Goal: Task Accomplishment & Management: Use online tool/utility

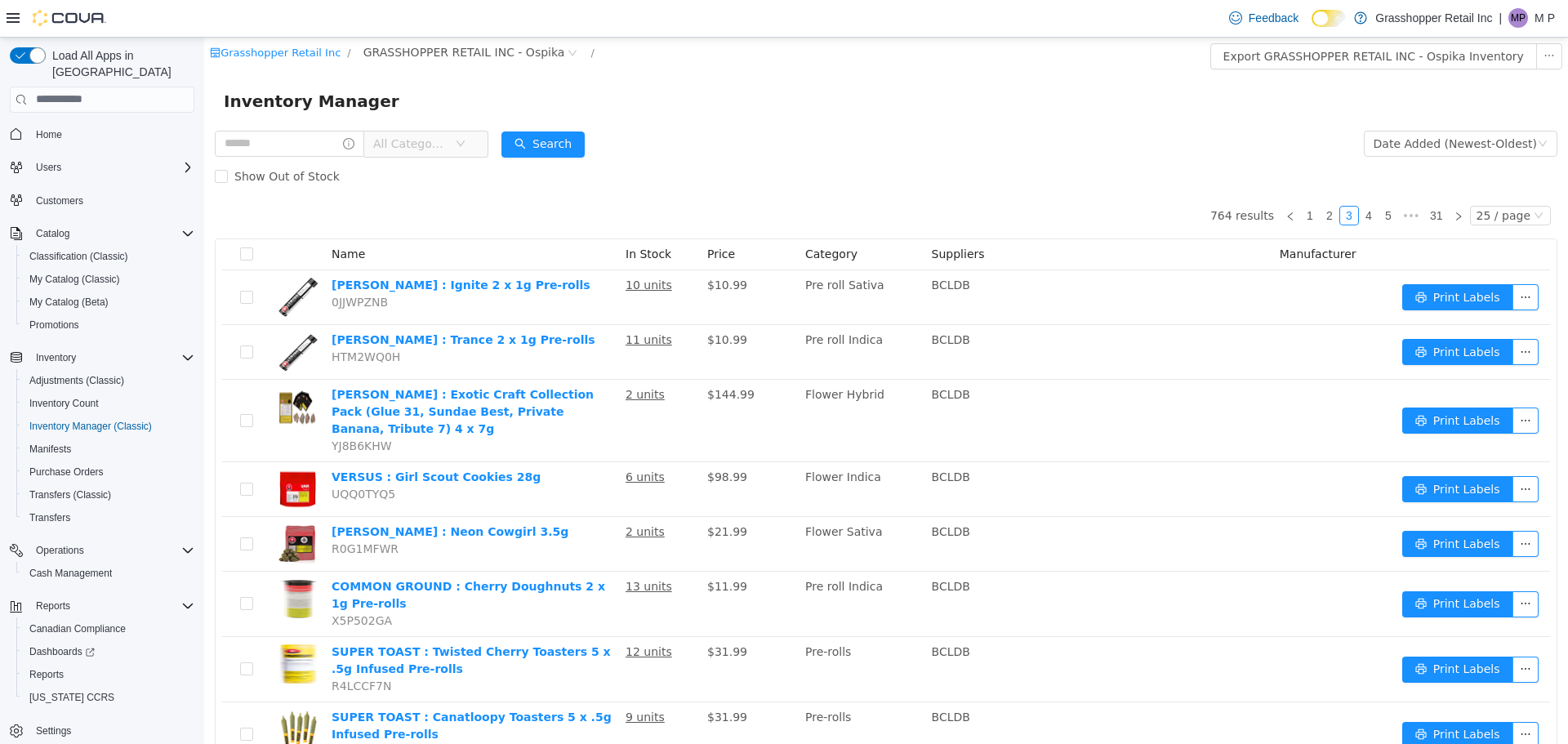
click at [447, 145] on span "All Categories" at bounding box center [409, 143] width 74 height 16
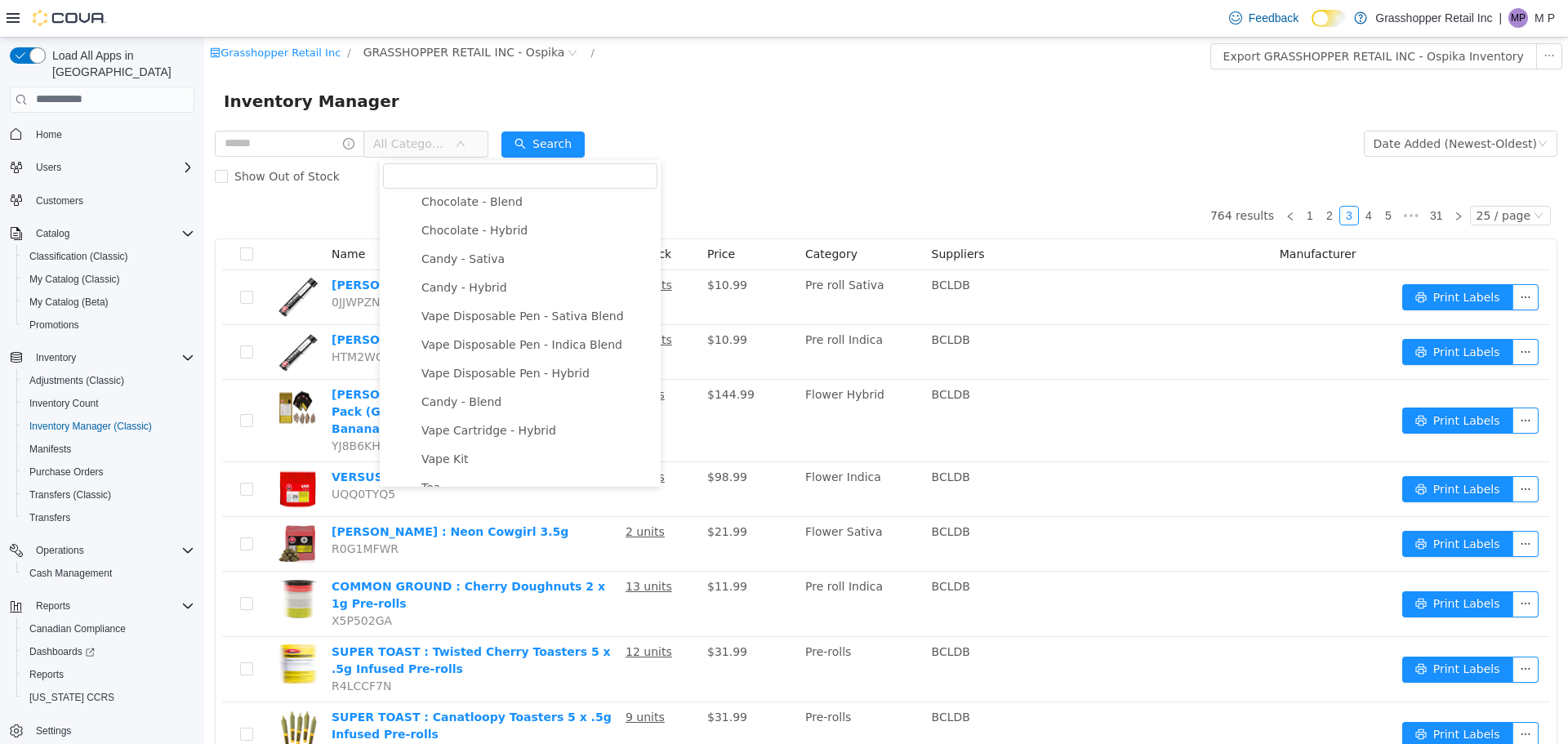
click at [847, 182] on div "Show Out of Stock" at bounding box center [886, 176] width 1342 height 33
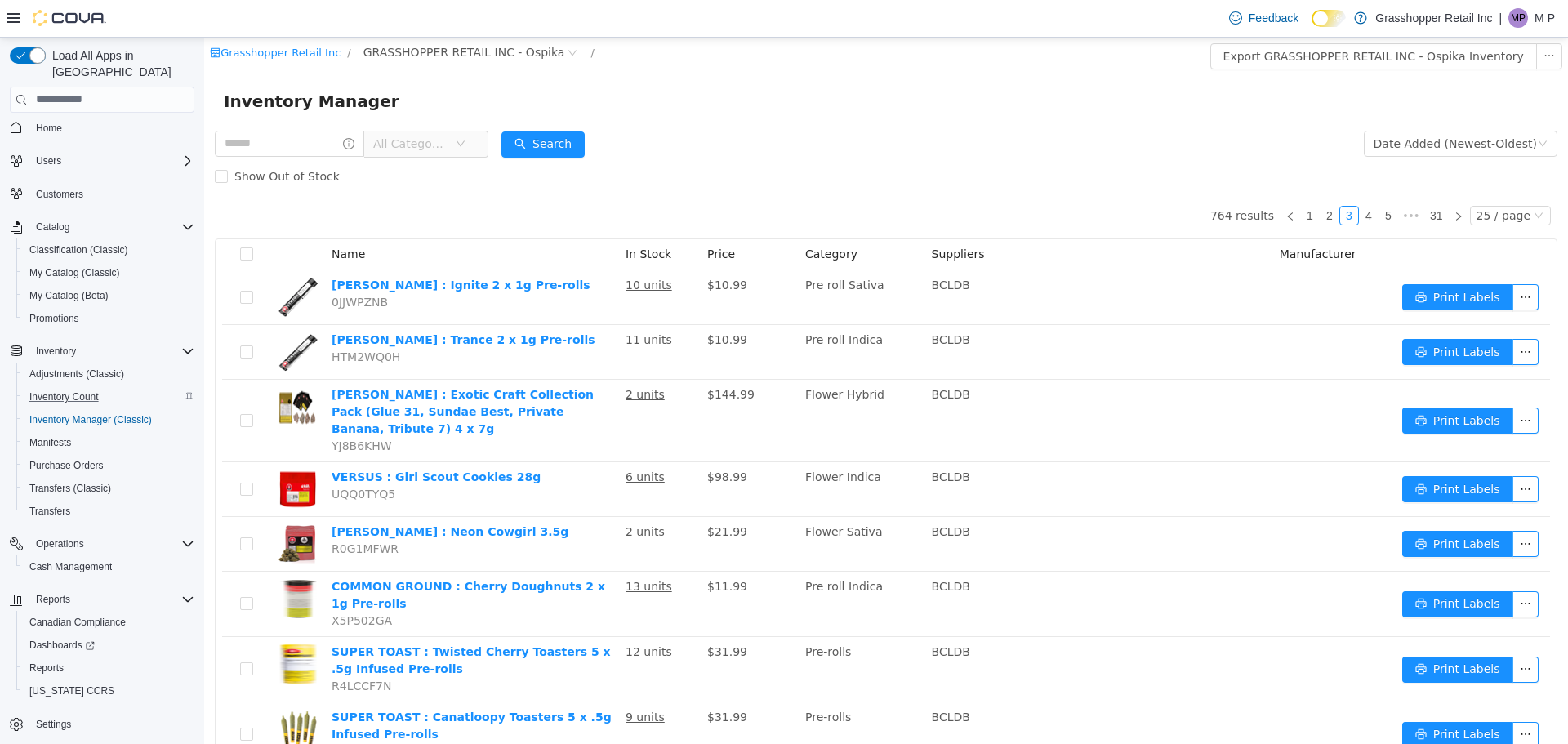
scroll to position [7, 0]
click at [95, 412] on span "Inventory Manager (Classic)" at bounding box center [90, 418] width 122 height 13
click at [87, 412] on span "Inventory Manager (Classic)" at bounding box center [90, 418] width 122 height 13
click at [130, 412] on span "Inventory Manager (Classic)" at bounding box center [90, 418] width 122 height 13
click at [95, 390] on span "Inventory Count" at bounding box center [64, 396] width 70 height 13
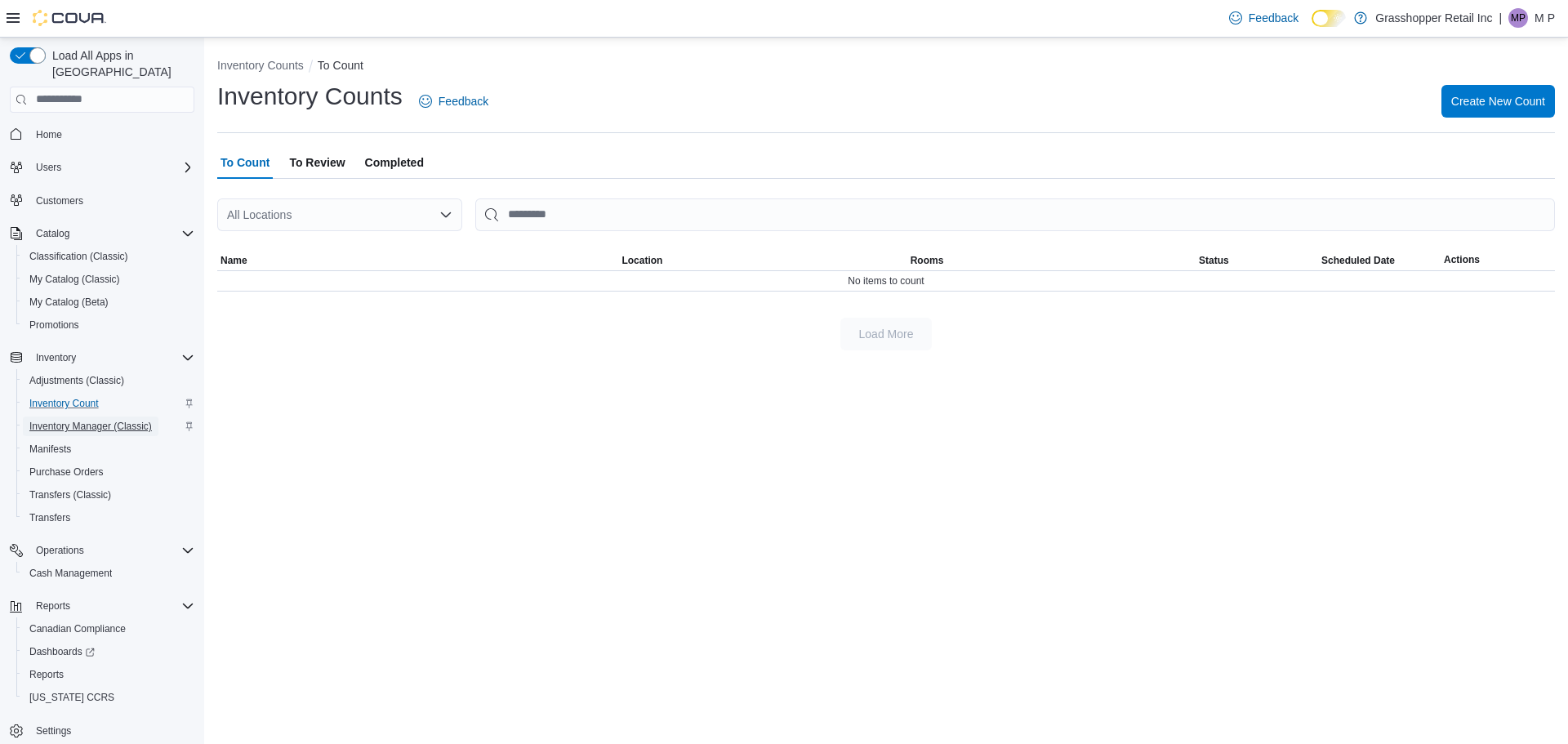
click at [105, 417] on span "Inventory Manager (Classic)" at bounding box center [90, 426] width 122 height 20
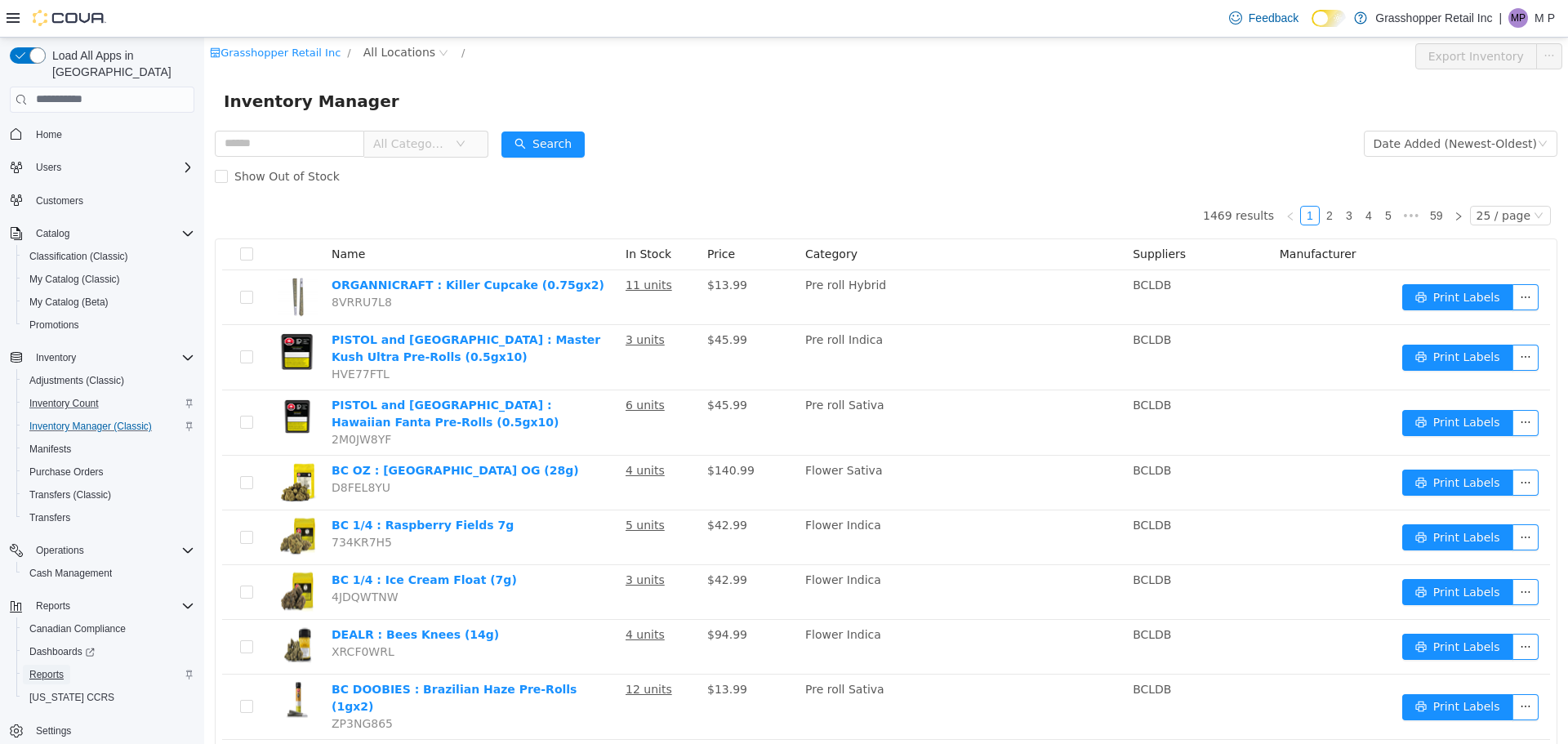
click at [63, 668] on span "Reports" at bounding box center [46, 674] width 34 height 13
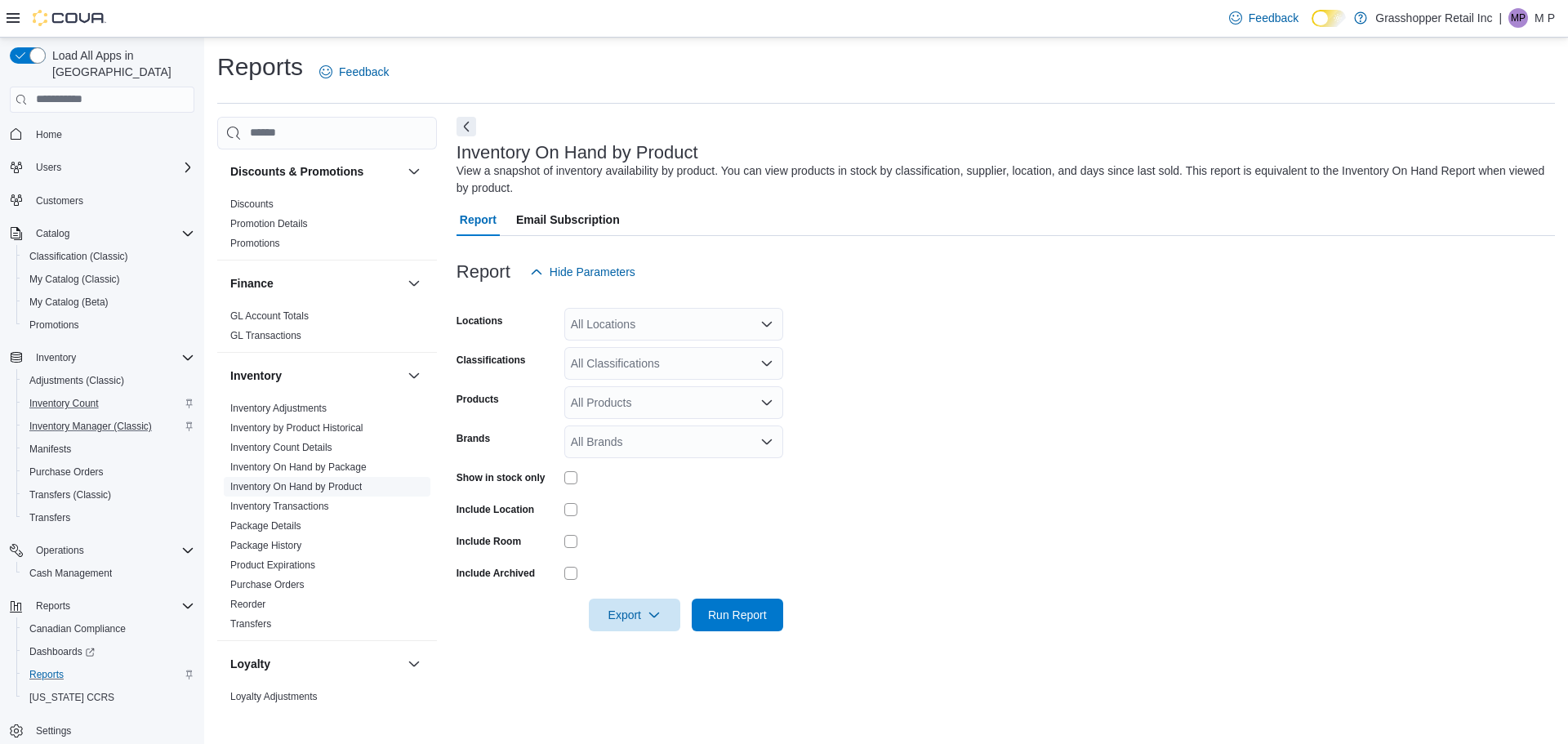
scroll to position [409, 0]
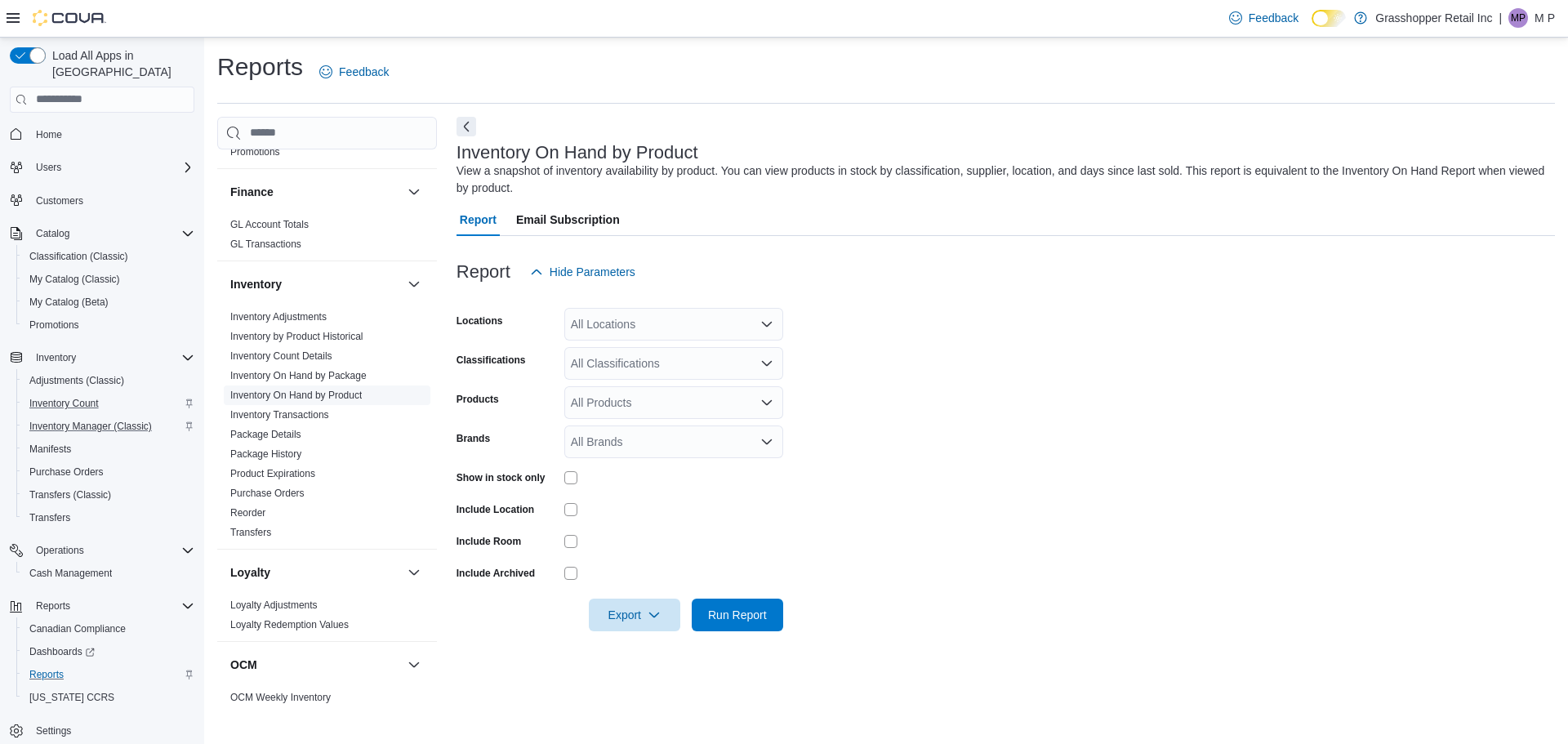
click at [353, 395] on link "Inventory On Hand by Product" at bounding box center [295, 395] width 131 height 12
click at [614, 315] on div "All Locations" at bounding box center [673, 324] width 219 height 33
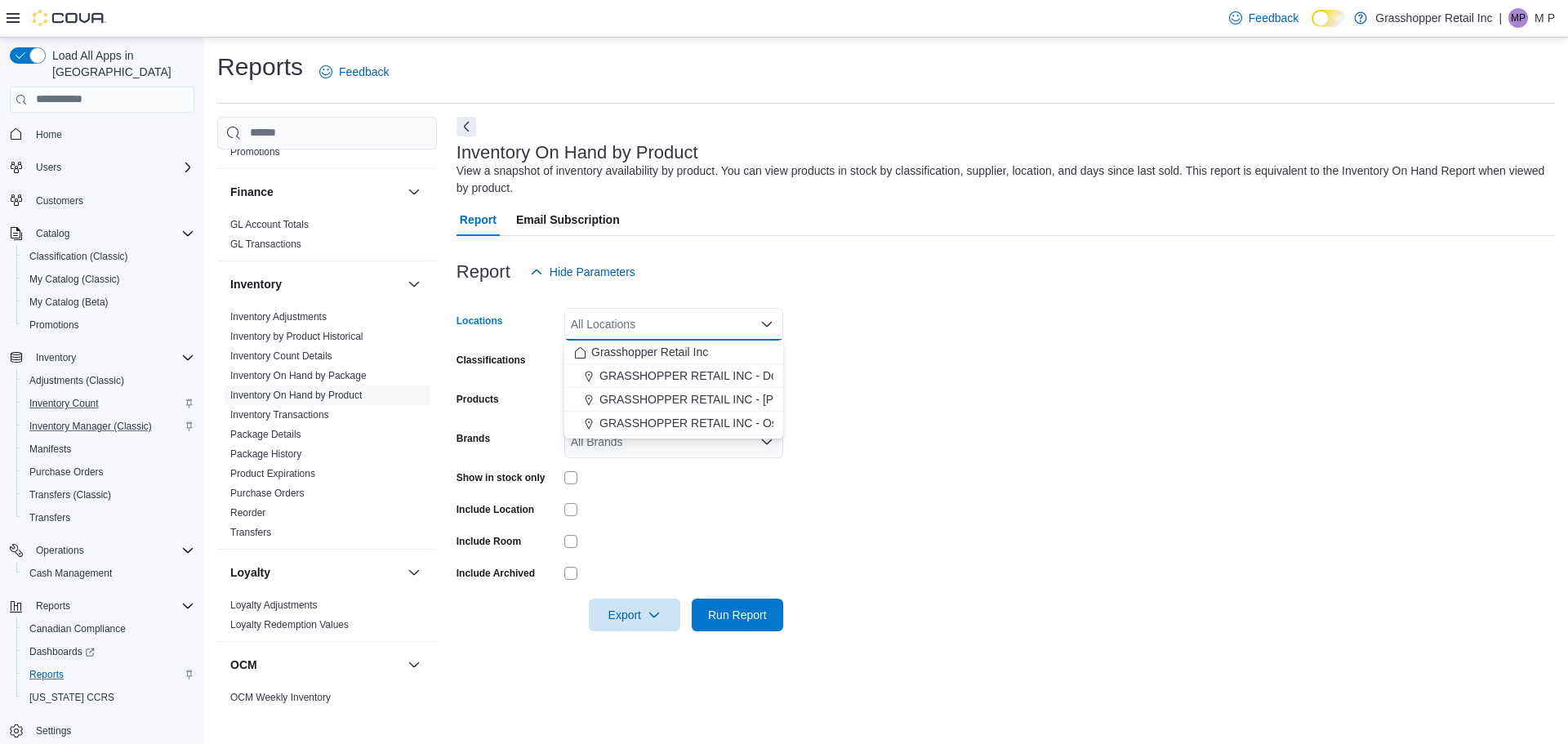
click at [739, 418] on span "GRASSHOPPER RETAIL INC - Ospika" at bounding box center [698, 423] width 199 height 16
click at [528, 360] on div "Classifications" at bounding box center [508, 363] width 102 height 33
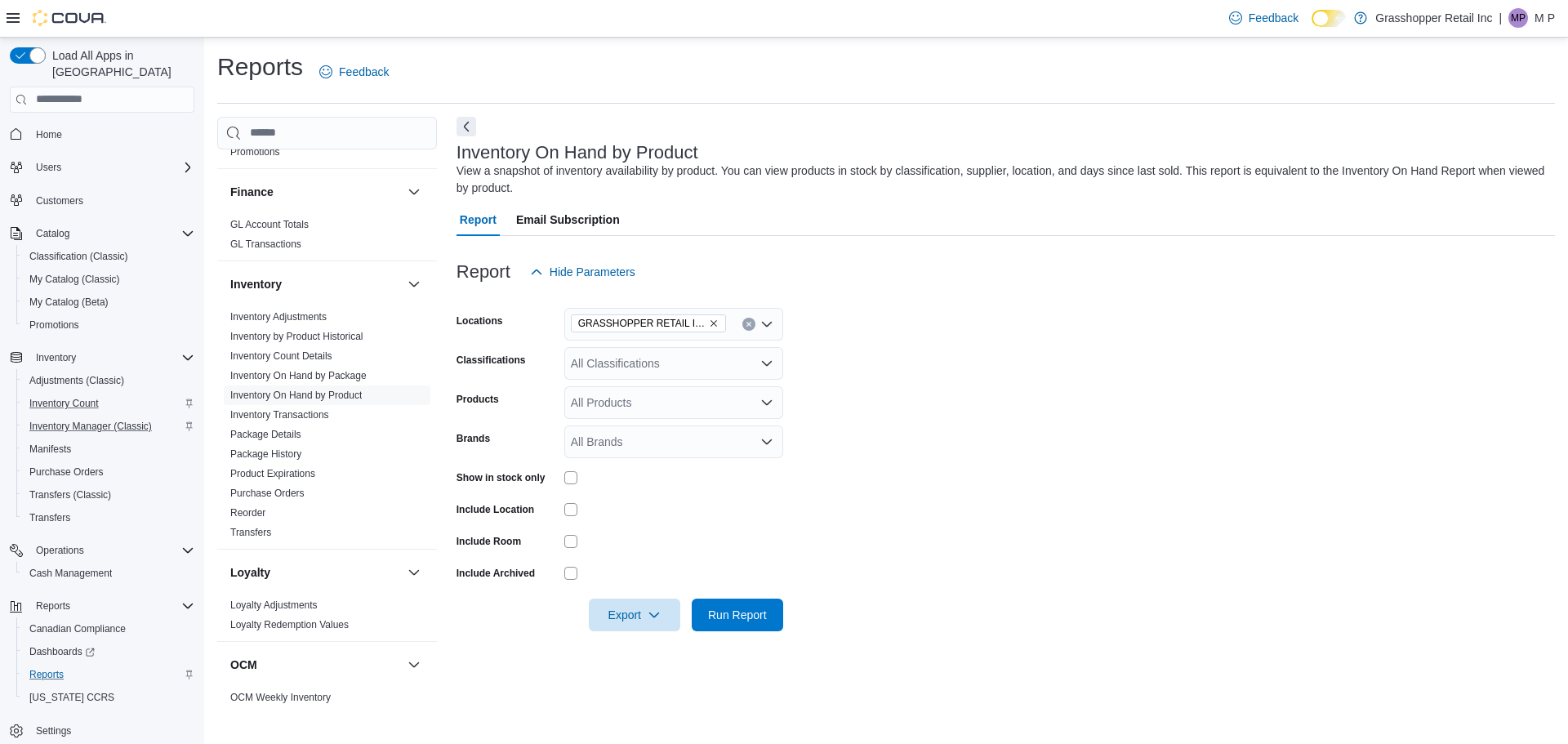
click at [615, 355] on div "All Classifications" at bounding box center [673, 363] width 219 height 33
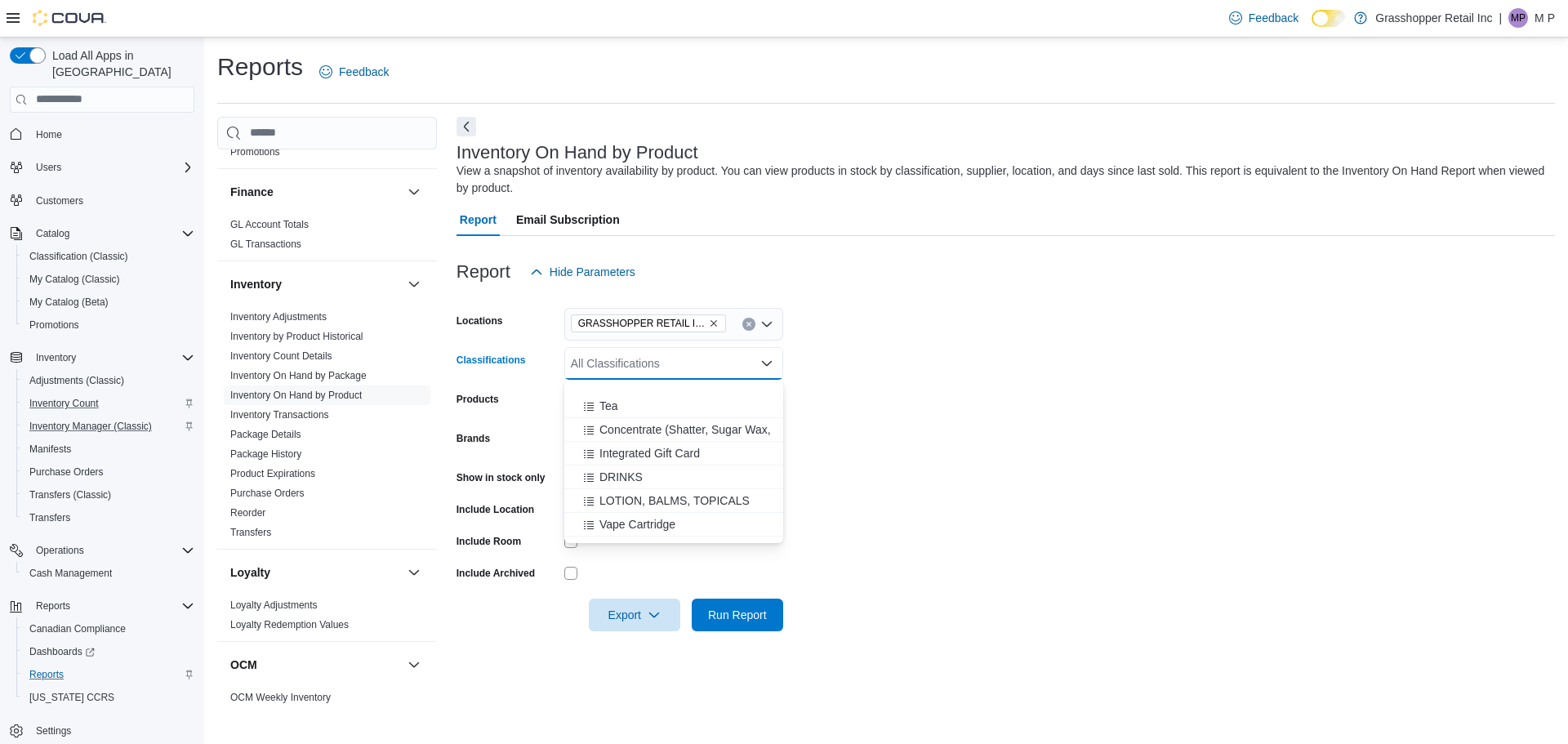
scroll to position [1092, 0]
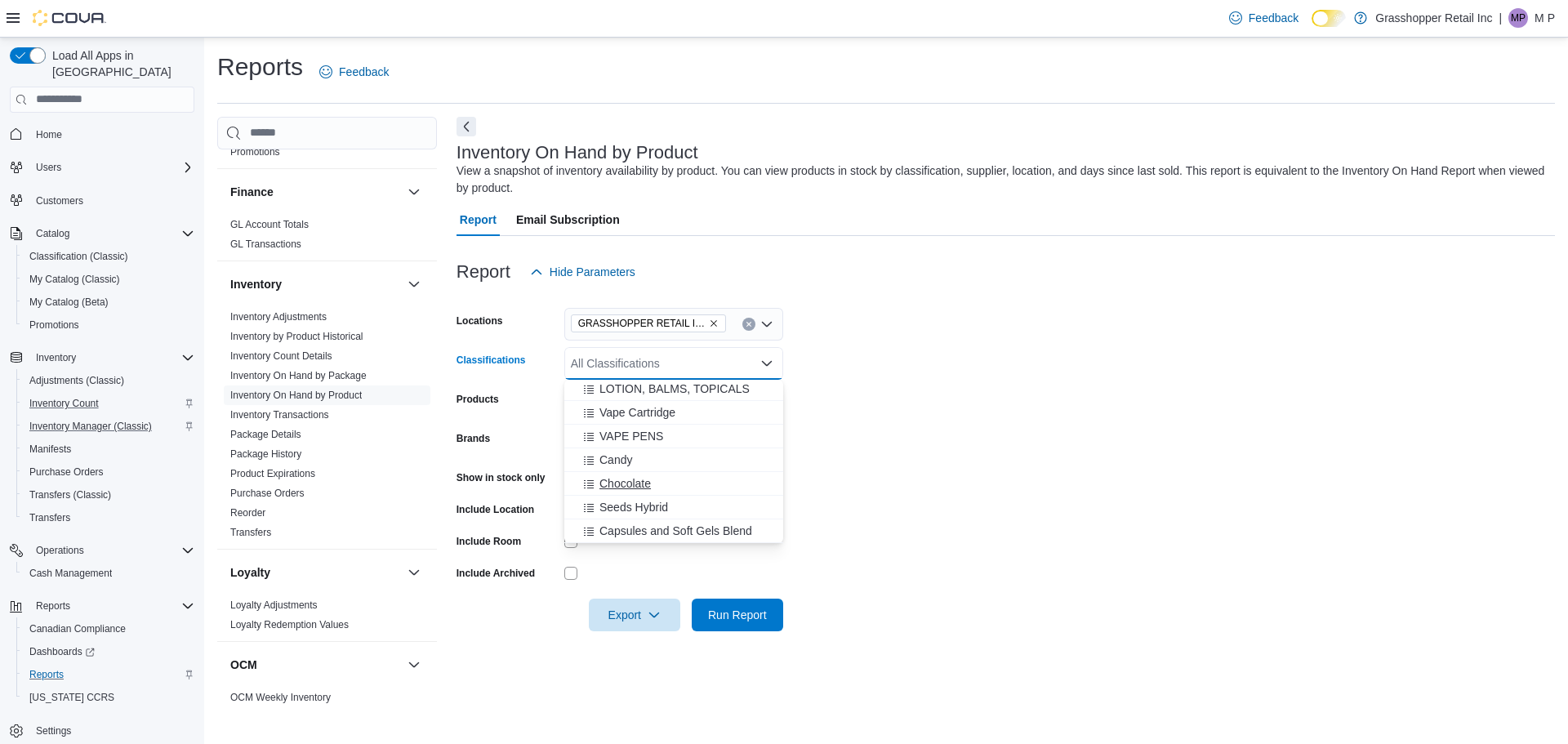
click at [656, 486] on div "Chocolate" at bounding box center [673, 484] width 199 height 16
click at [622, 484] on span "Candy" at bounding box center [615, 484] width 33 height 16
click at [662, 434] on span "Candy - Blend" at bounding box center [635, 434] width 72 height 16
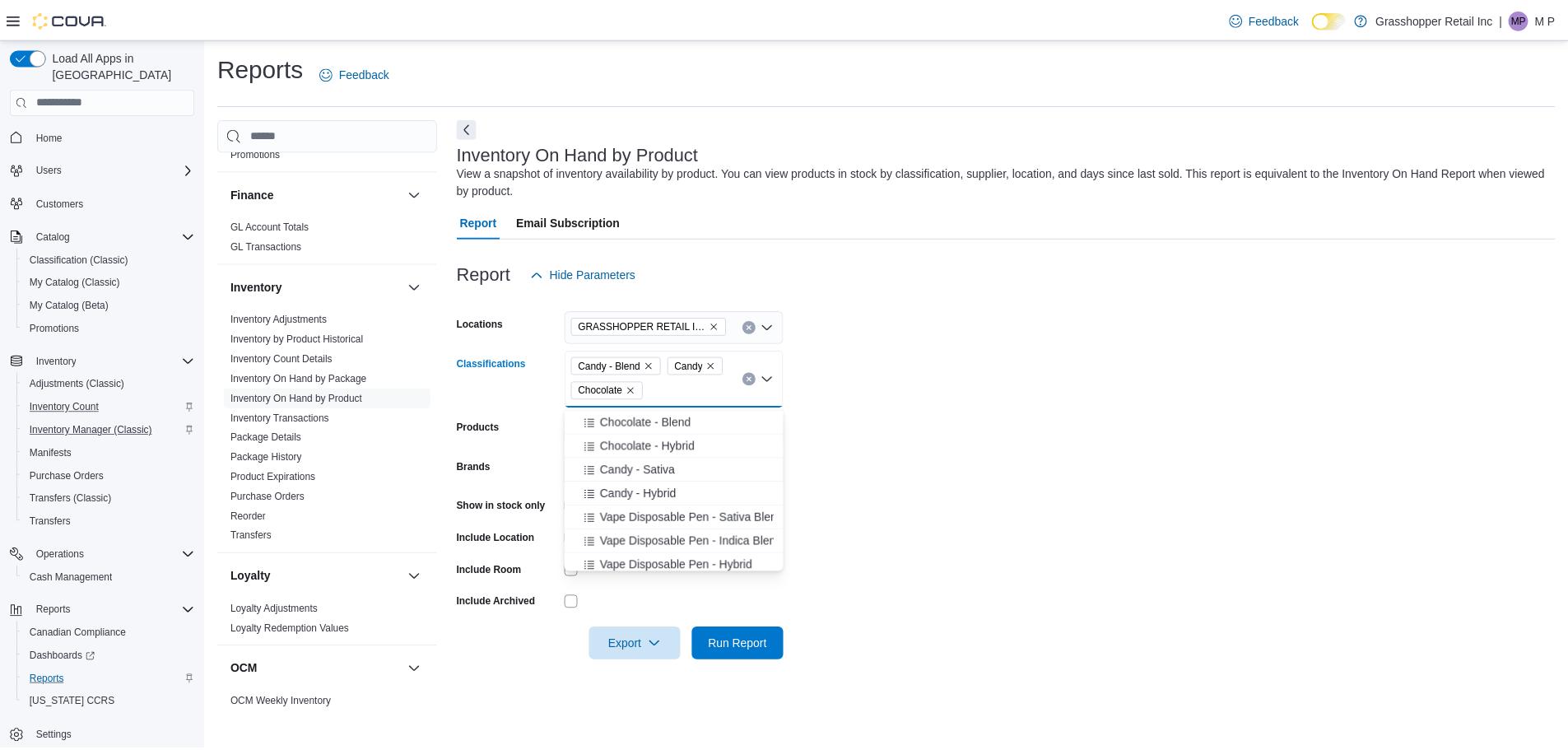
scroll to position [724, 0]
click at [675, 522] on button "Candy - Hybrid" at bounding box center [679, 531] width 220 height 24
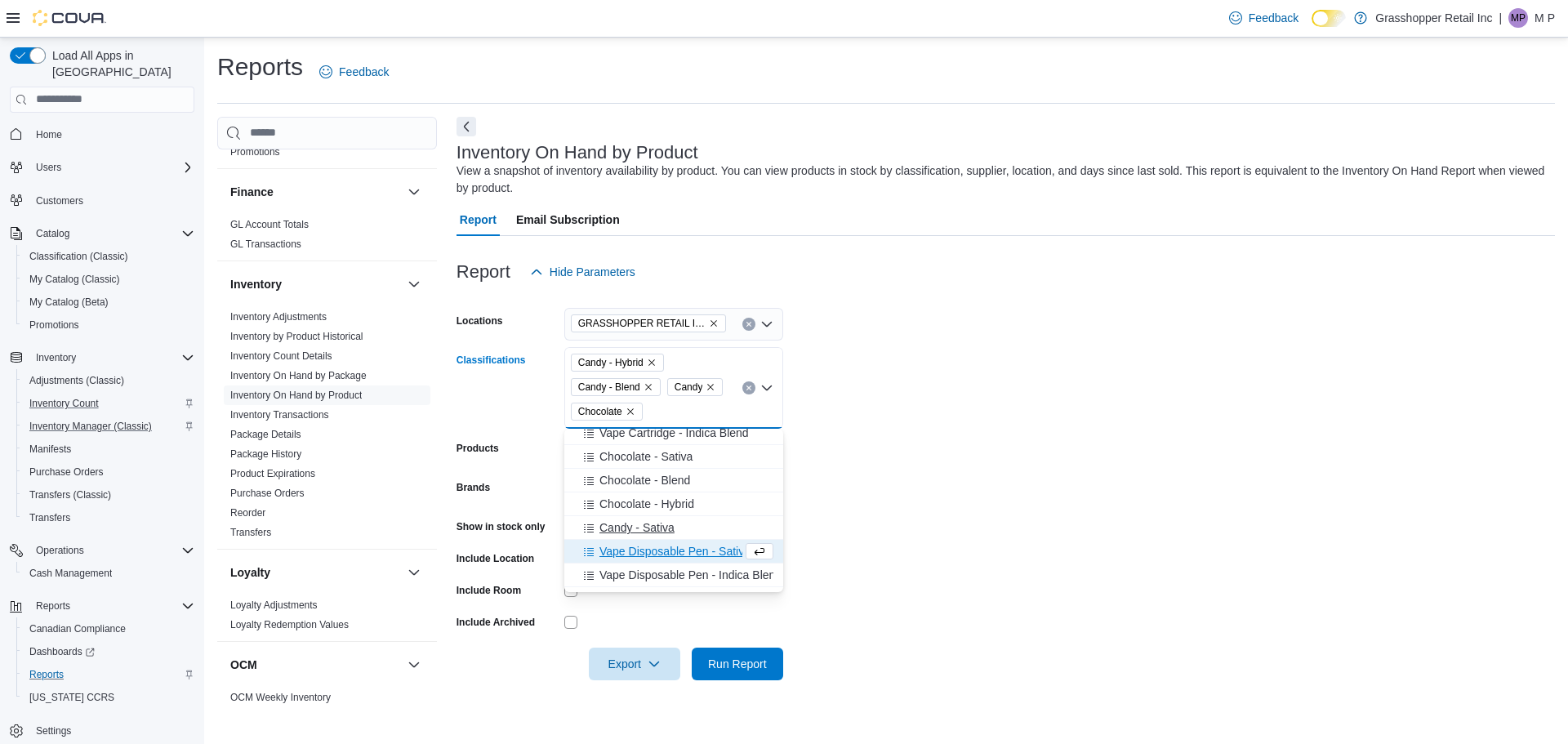
click at [664, 526] on span "Candy - Sativa" at bounding box center [637, 527] width 75 height 16
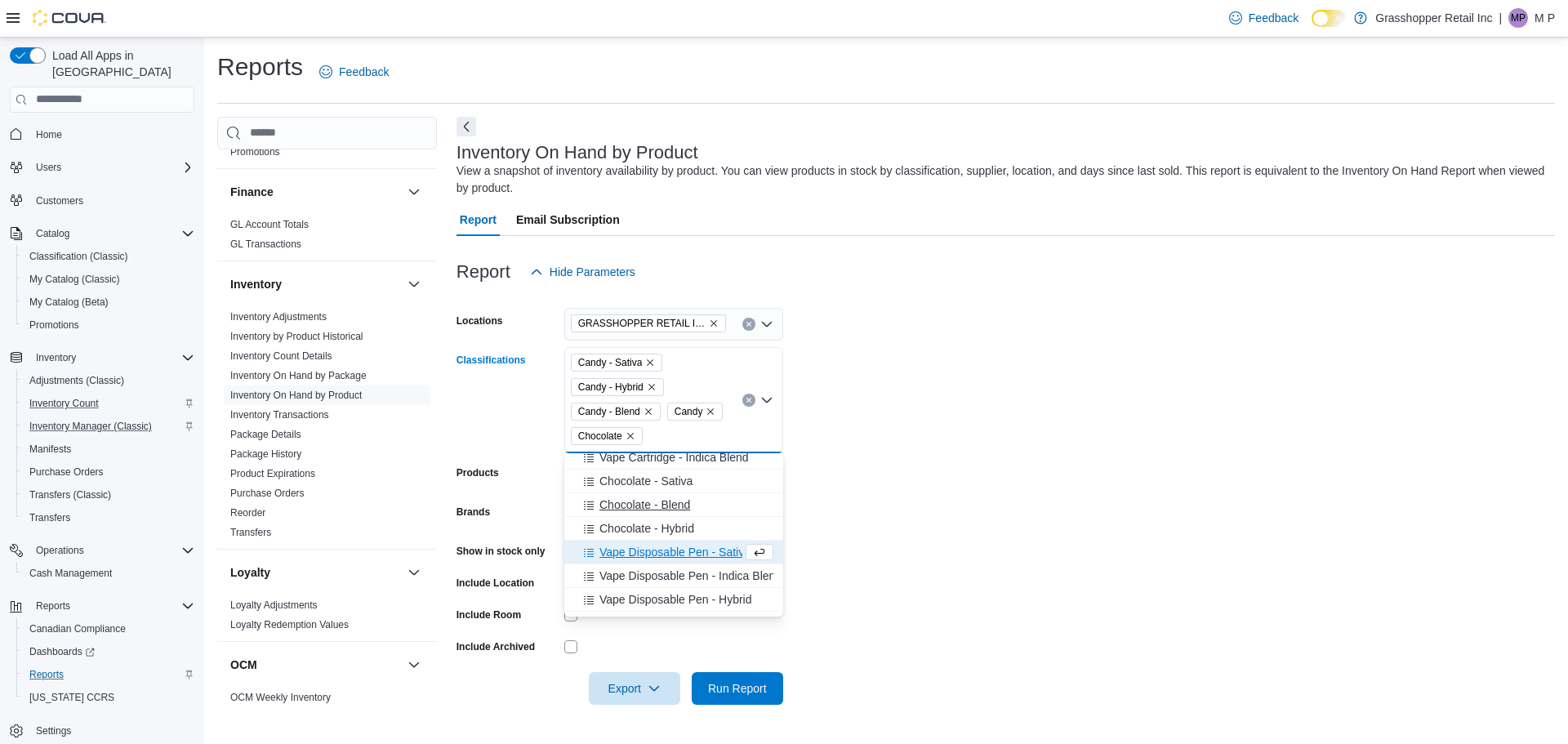
click at [661, 512] on span "Chocolate - Blend" at bounding box center [645, 505] width 91 height 16
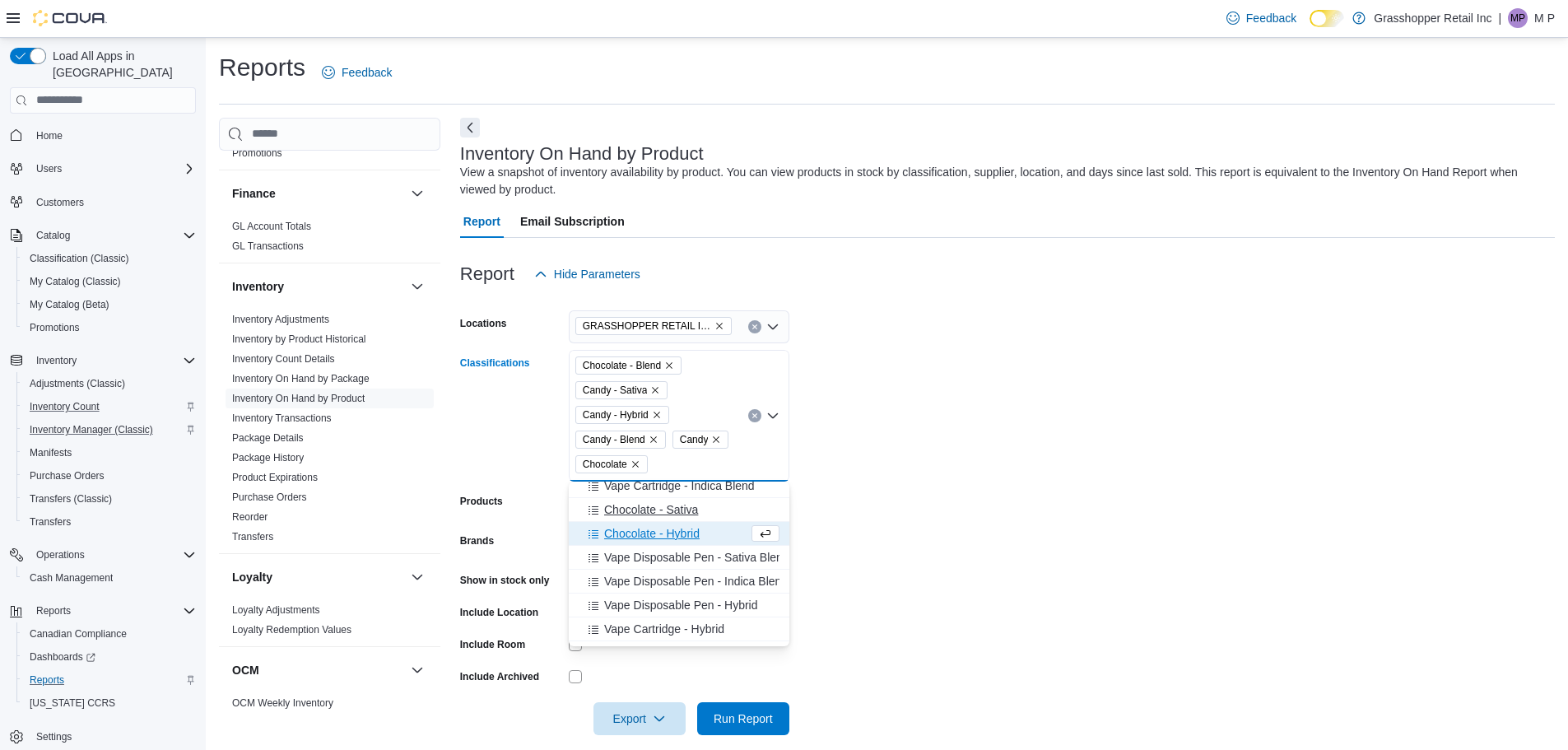
click at [659, 530] on span "Chocolate - Hybrid" at bounding box center [652, 533] width 95 height 16
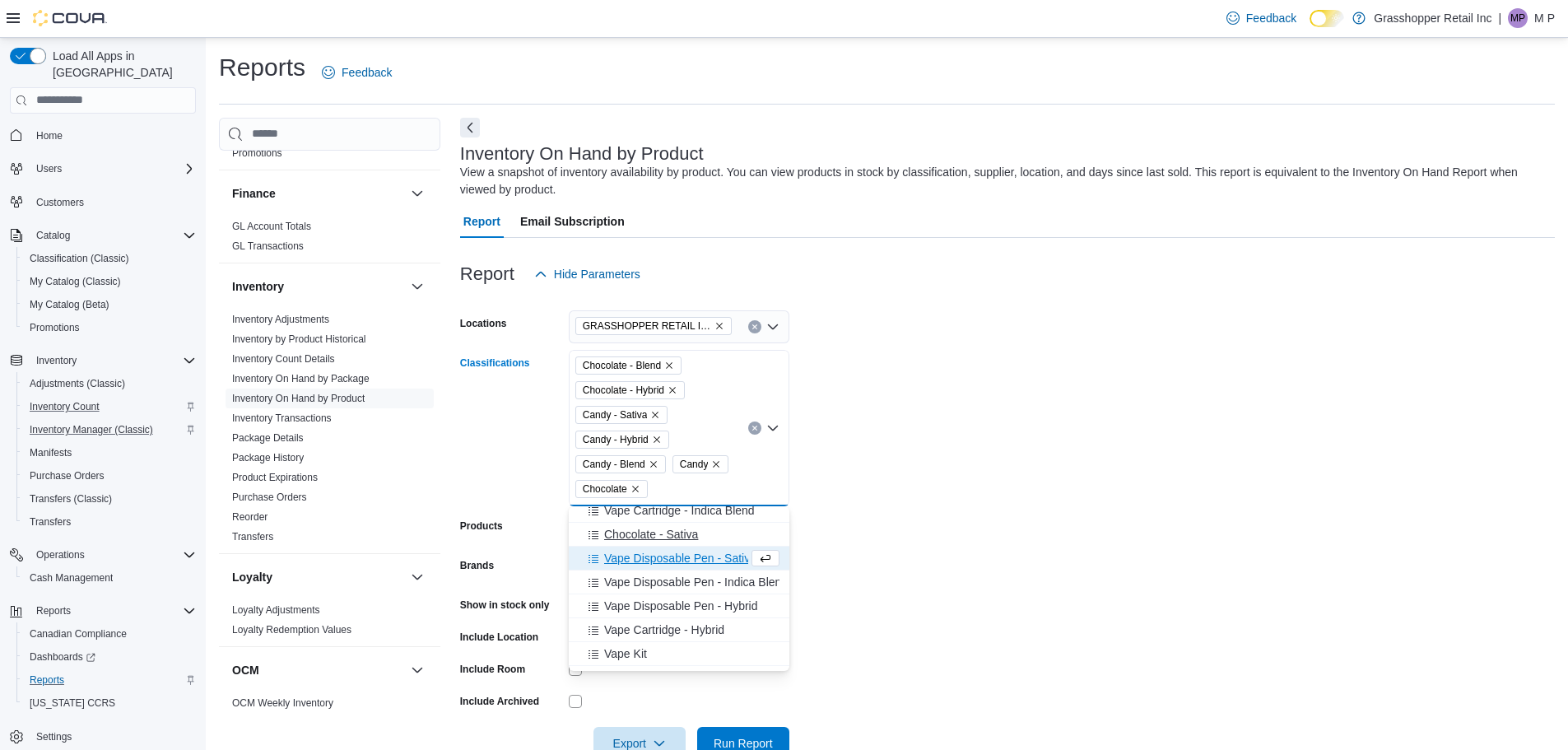
click at [654, 540] on span "Chocolate - Sativa" at bounding box center [651, 534] width 94 height 16
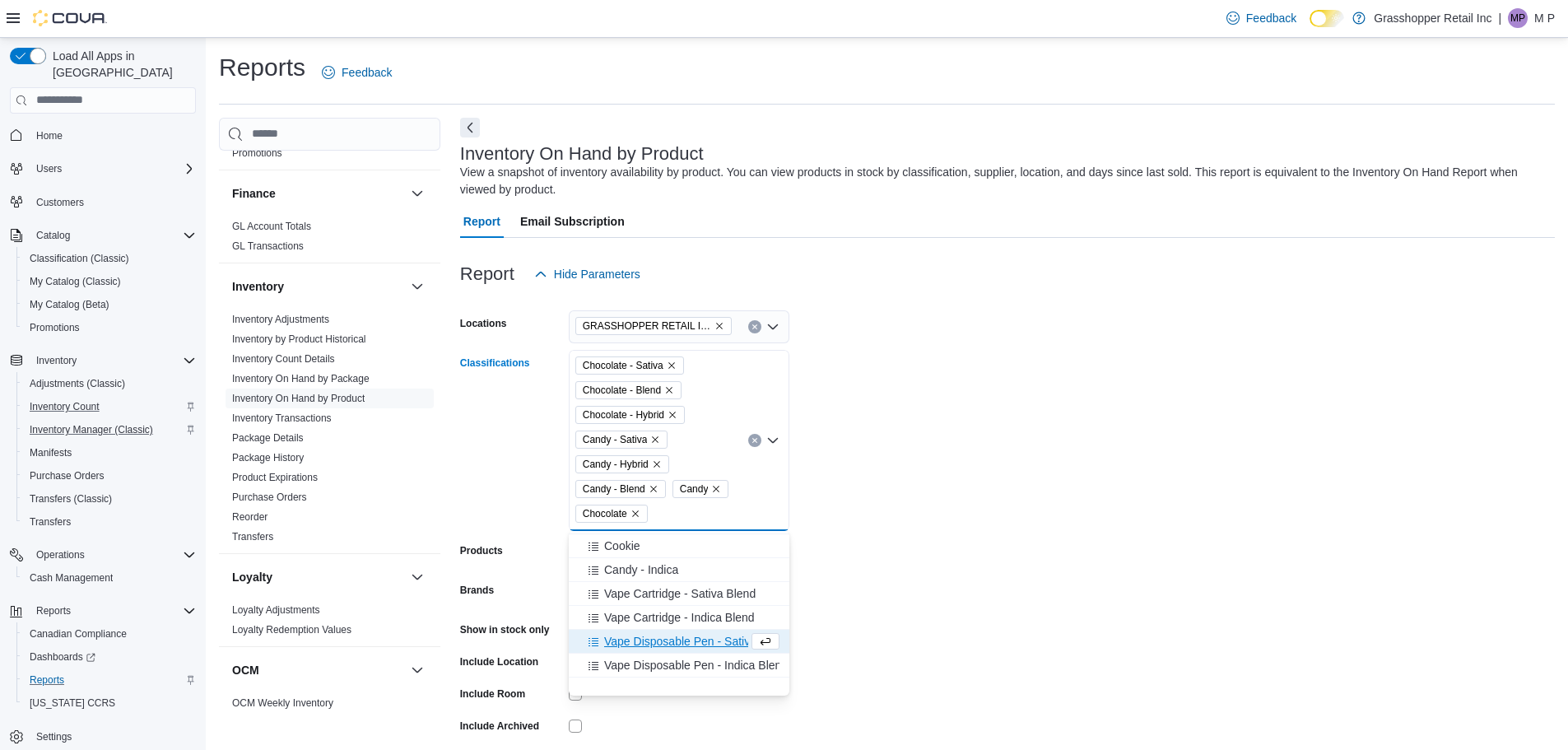
scroll to position [559, 0]
click at [642, 651] on span "Candy - Indica" at bounding box center [641, 652] width 74 height 16
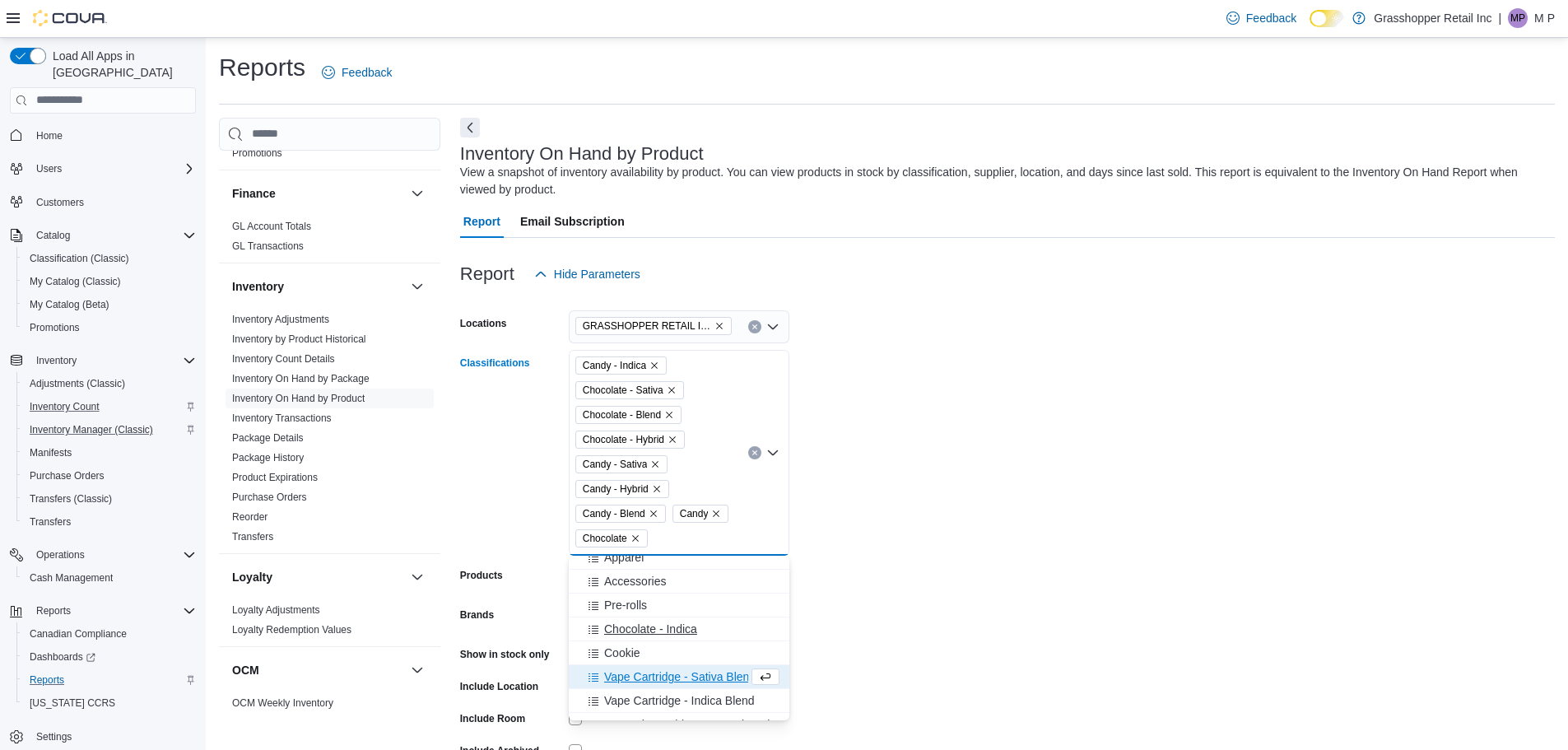
click at [637, 632] on span "Chocolate - Indica" at bounding box center [650, 629] width 93 height 16
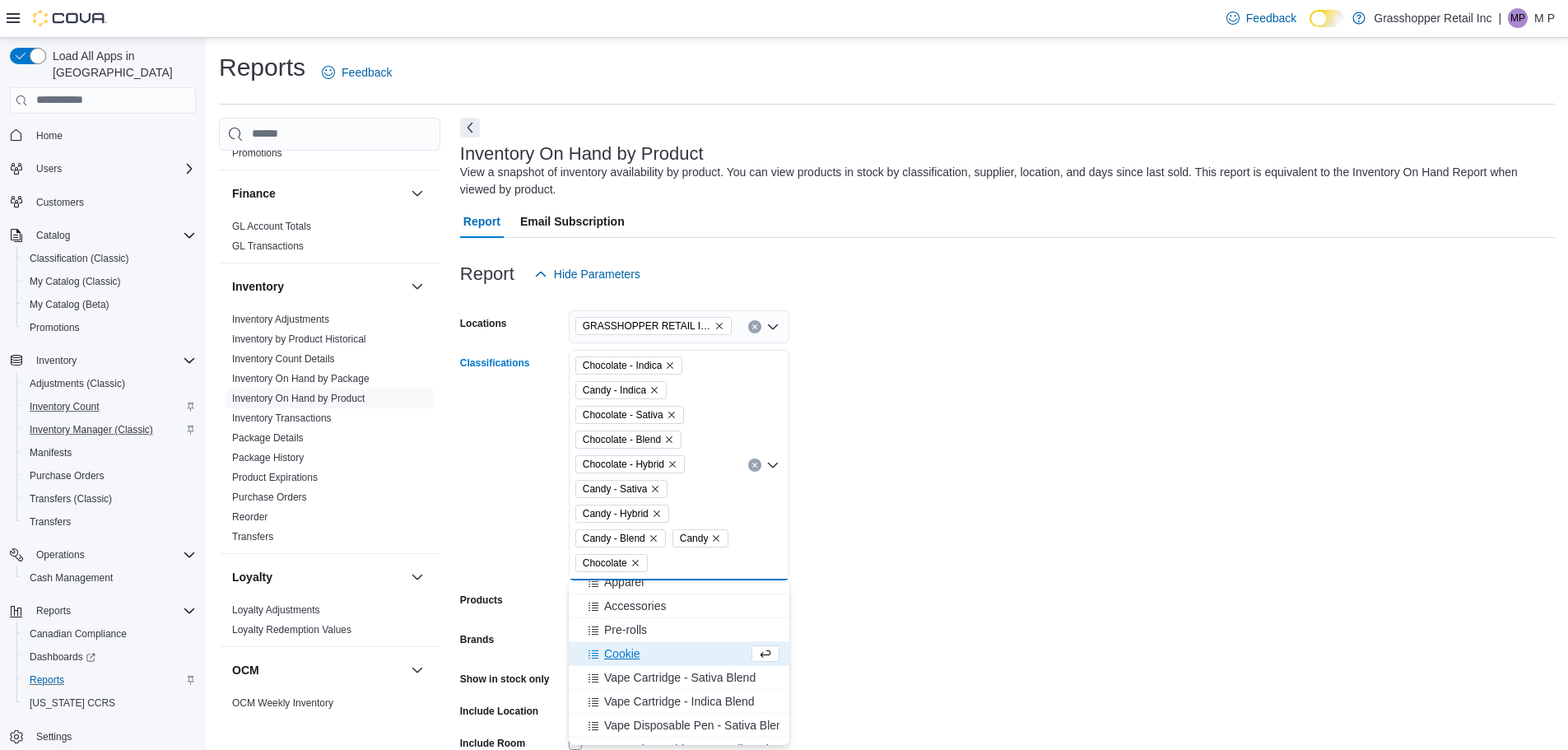
click at [634, 651] on span "Cookie" at bounding box center [622, 654] width 36 height 16
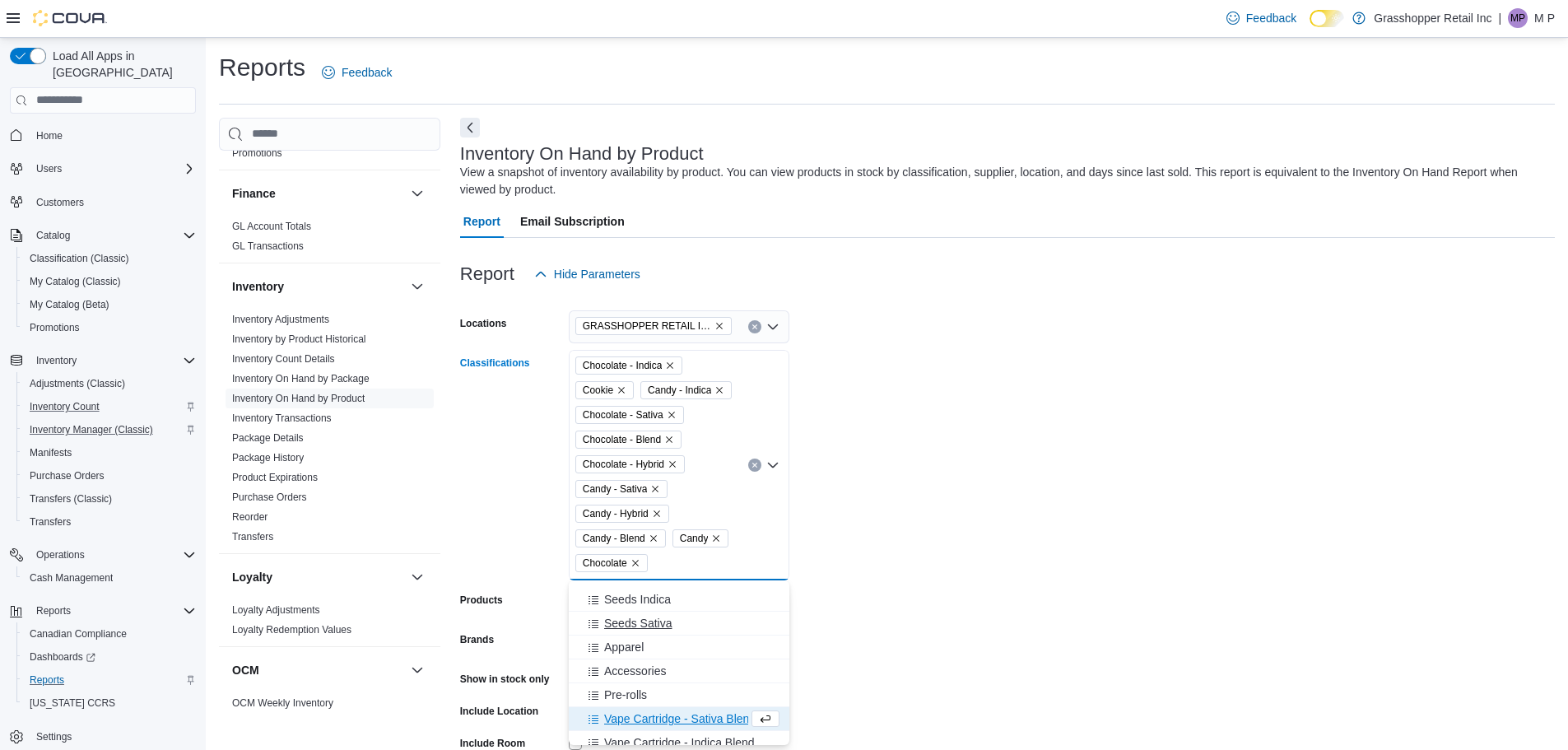
scroll to position [576, 0]
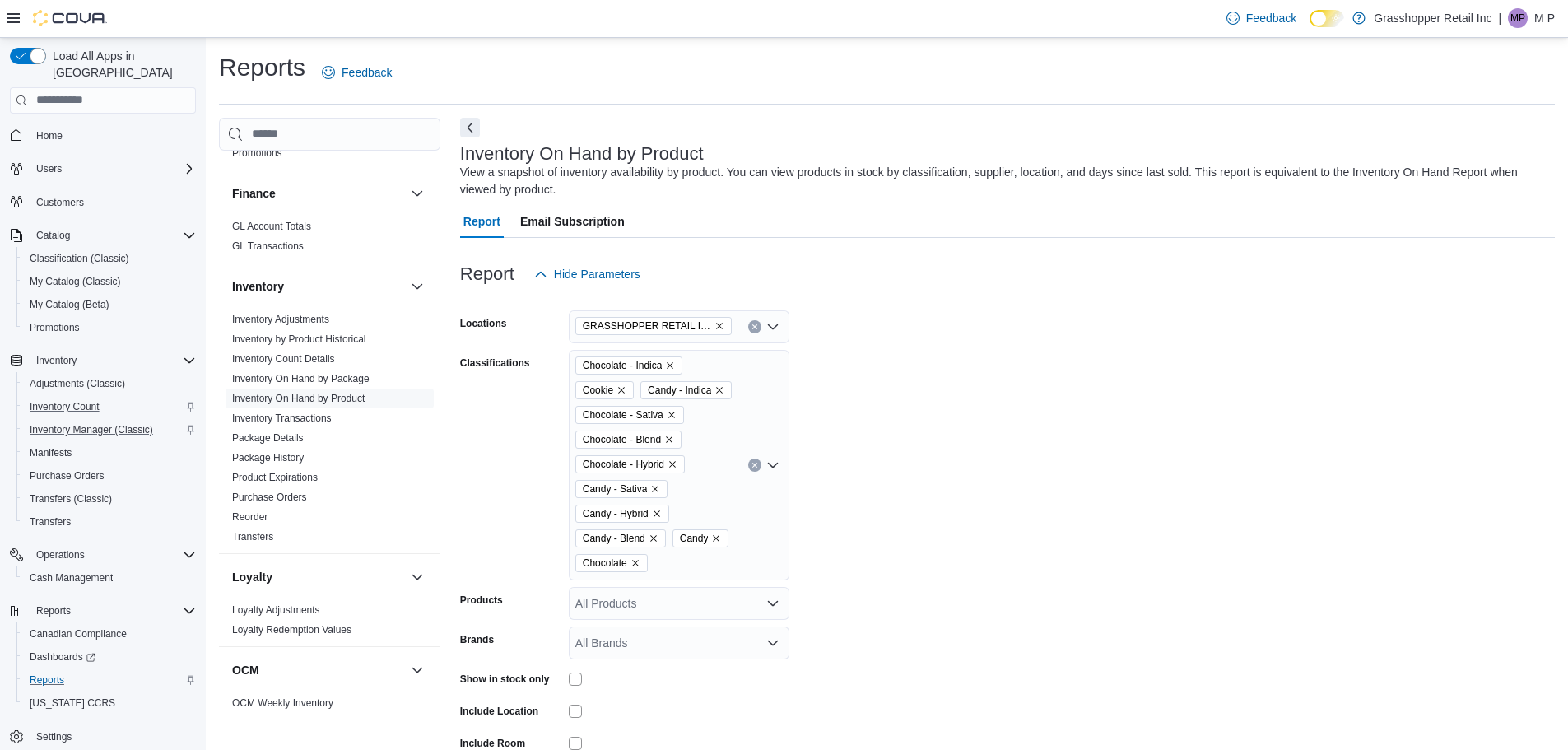
click at [947, 516] on form "Locations GRASSHOPPER RETAIL INC - Ospika Classifications Chocolate - Indica Co…" at bounding box center [1008, 562] width 1095 height 543
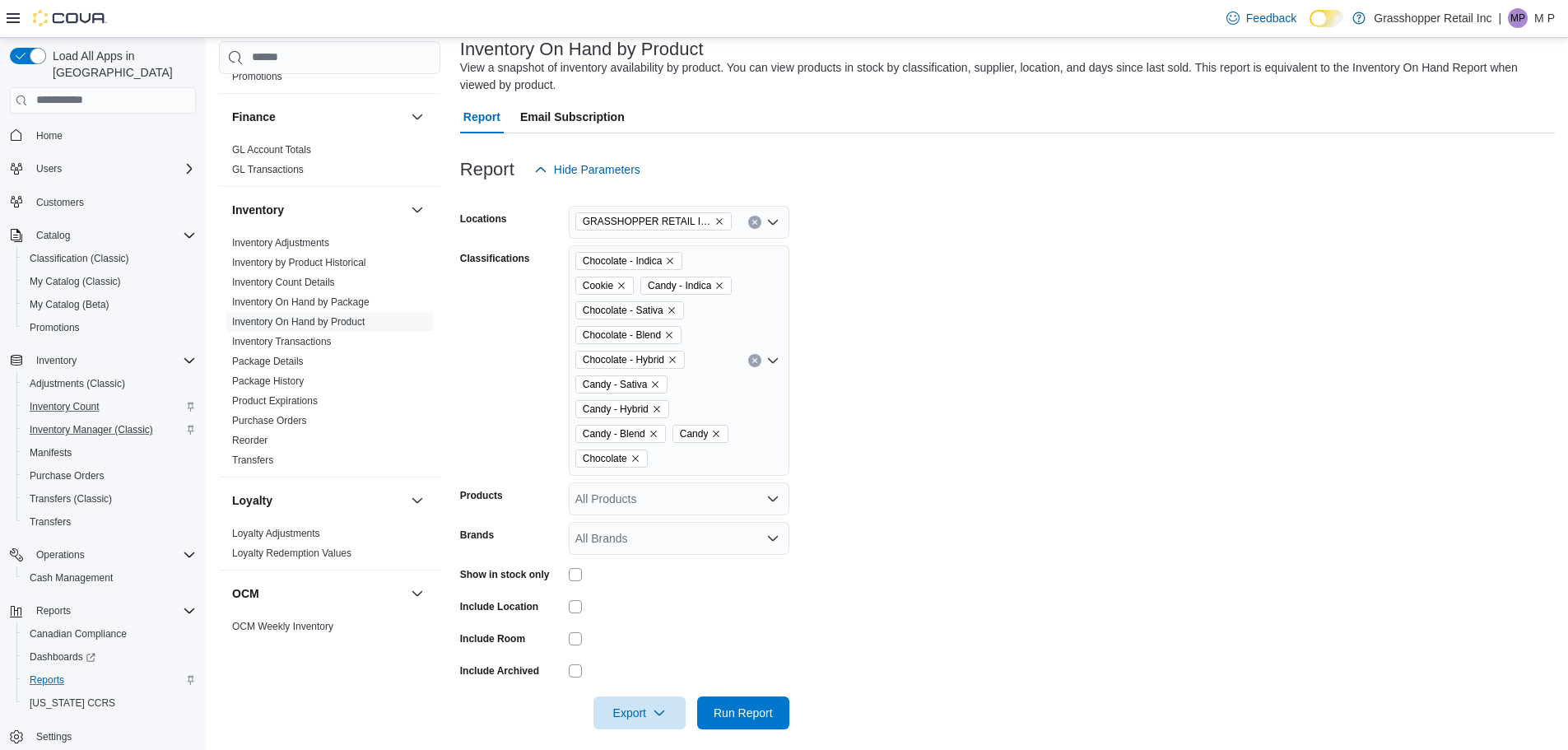
scroll to position [117, 0]
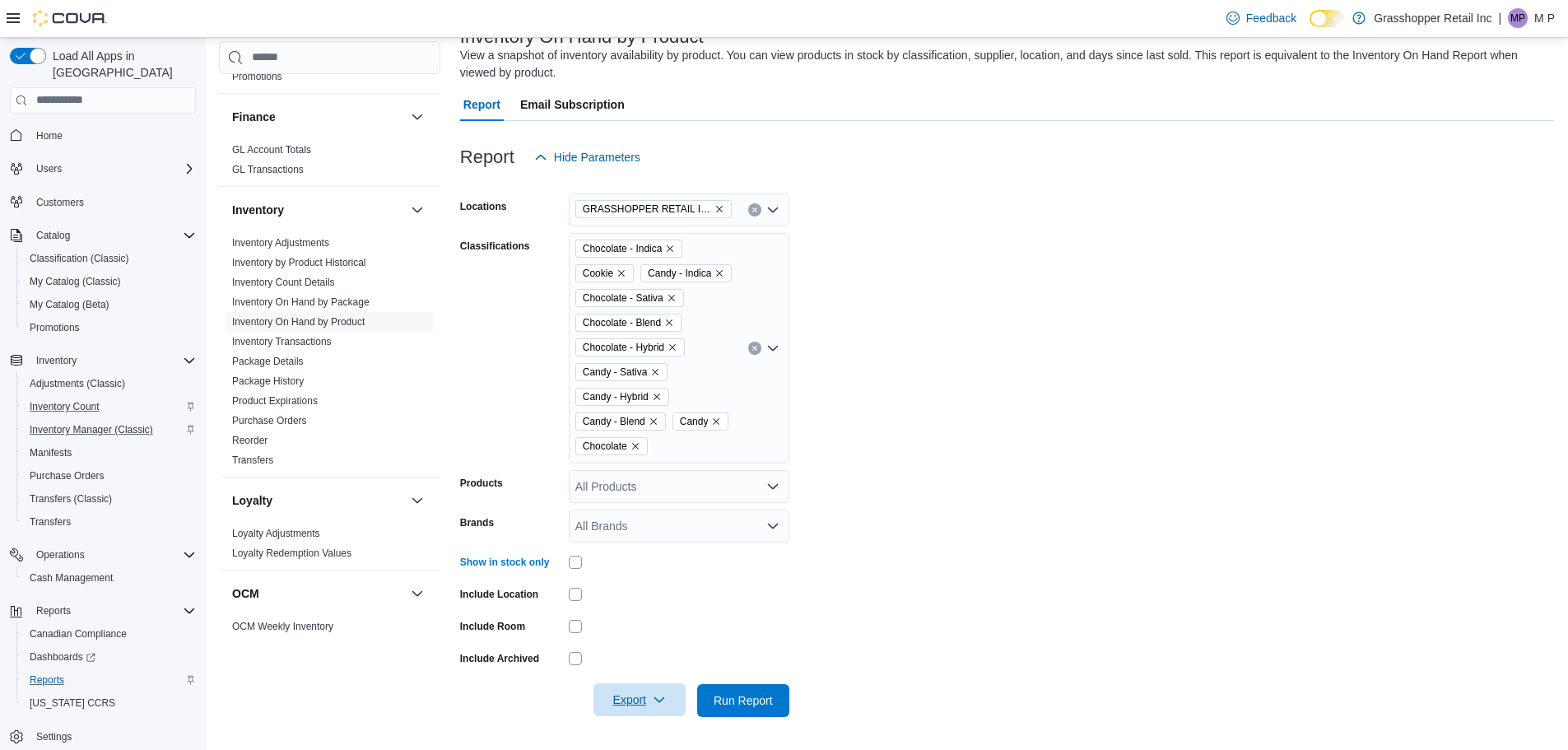
click at [649, 708] on span "Export" at bounding box center [639, 700] width 73 height 33
click at [637, 610] on button "Export to Excel" at bounding box center [642, 602] width 94 height 33
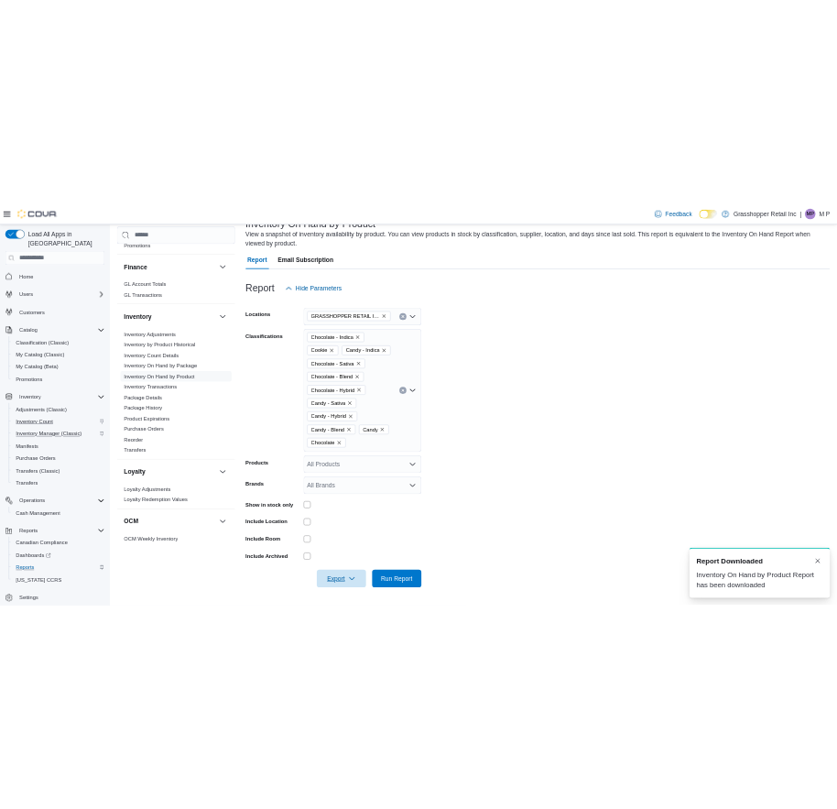
scroll to position [0, 0]
